Goal: Task Accomplishment & Management: Manage account settings

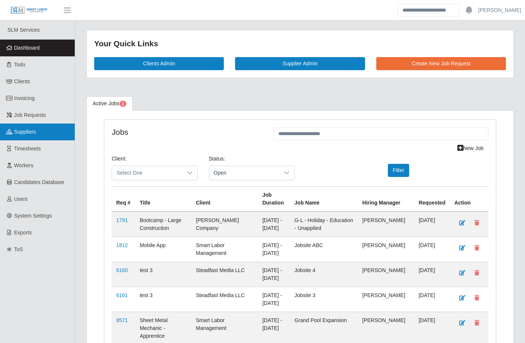
click at [30, 135] on link "Suppliers" at bounding box center [37, 132] width 75 height 17
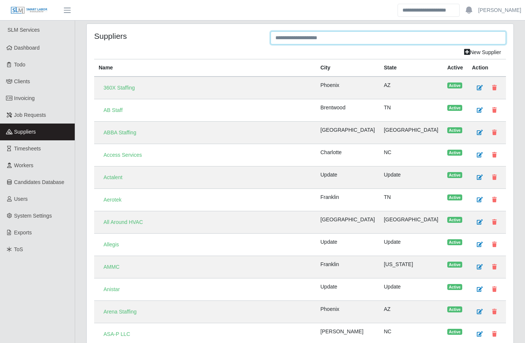
click at [325, 37] on input "text" at bounding box center [387, 37] width 235 height 13
type input "*"
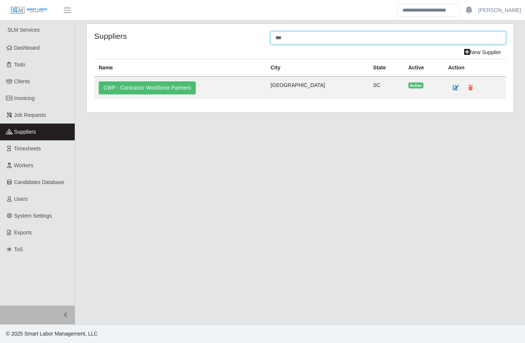
type input "***"
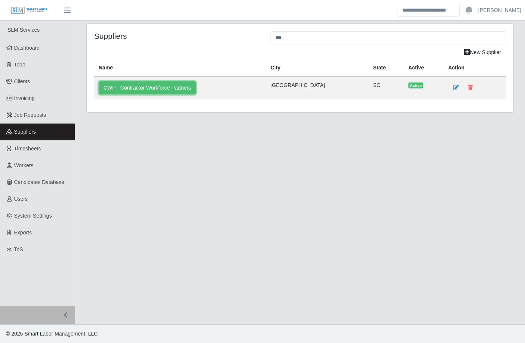
click at [154, 88] on link "CWP - Contractor Workforce Partners" at bounding box center [147, 87] width 97 height 13
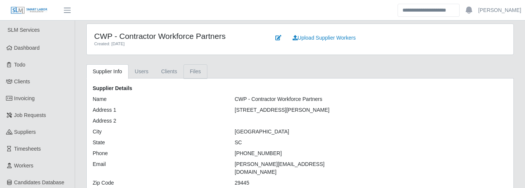
click at [198, 72] on link "Files" at bounding box center [195, 71] width 24 height 15
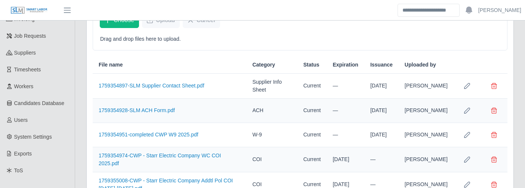
scroll to position [69, 0]
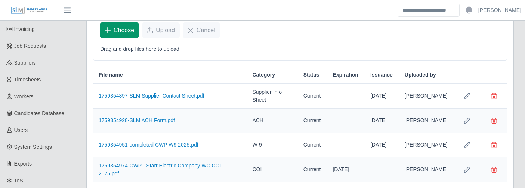
click at [129, 35] on button "Choose" at bounding box center [119, 30] width 39 height 16
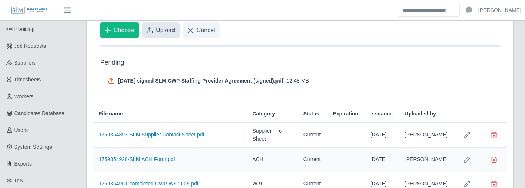
click at [173, 27] on span "Upload" at bounding box center [165, 30] width 19 height 9
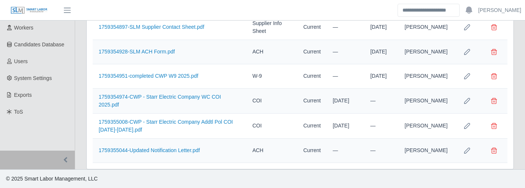
scroll to position [145, 0]
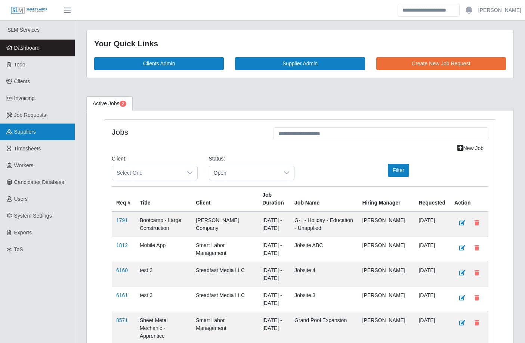
click at [28, 136] on link "Suppliers" at bounding box center [37, 132] width 75 height 17
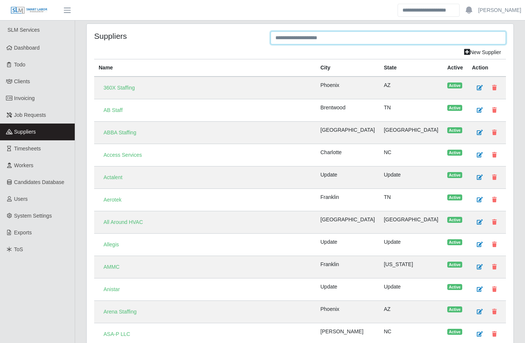
click at [291, 36] on input "text" at bounding box center [387, 37] width 235 height 13
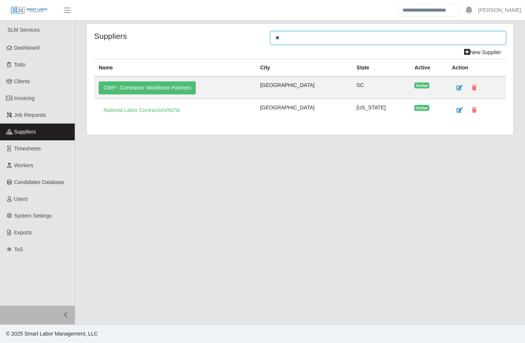
type input "**"
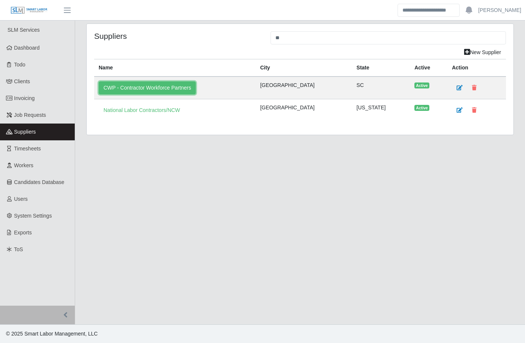
click at [169, 88] on link "CWP - Contractor Workforce Partners" at bounding box center [147, 87] width 97 height 13
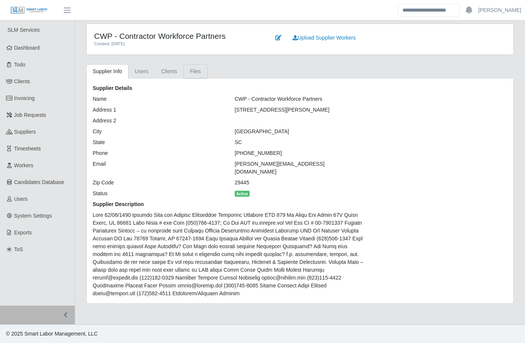
click at [193, 66] on link "Files" at bounding box center [195, 71] width 24 height 15
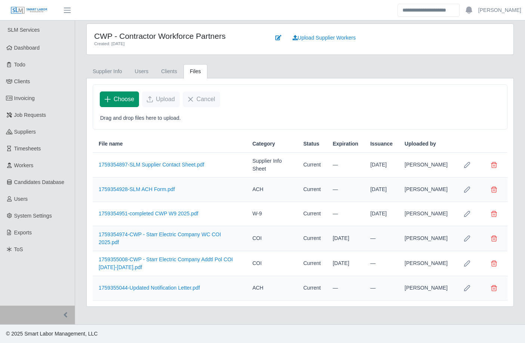
click at [118, 100] on span "Choose" at bounding box center [124, 99] width 21 height 9
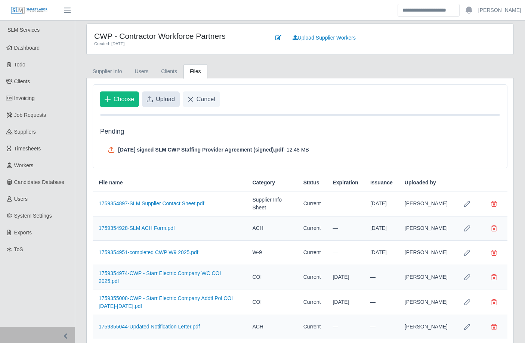
click at [164, 100] on span "Upload" at bounding box center [165, 99] width 19 height 9
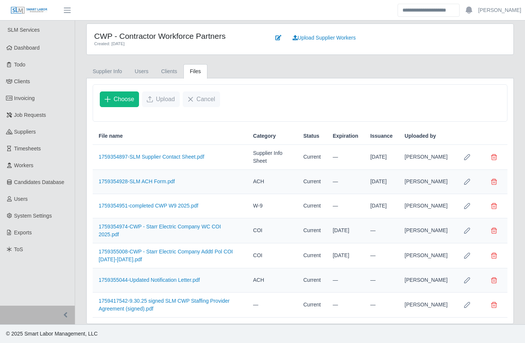
scroll to position [1, 0]
